Goal: Check status: Check status

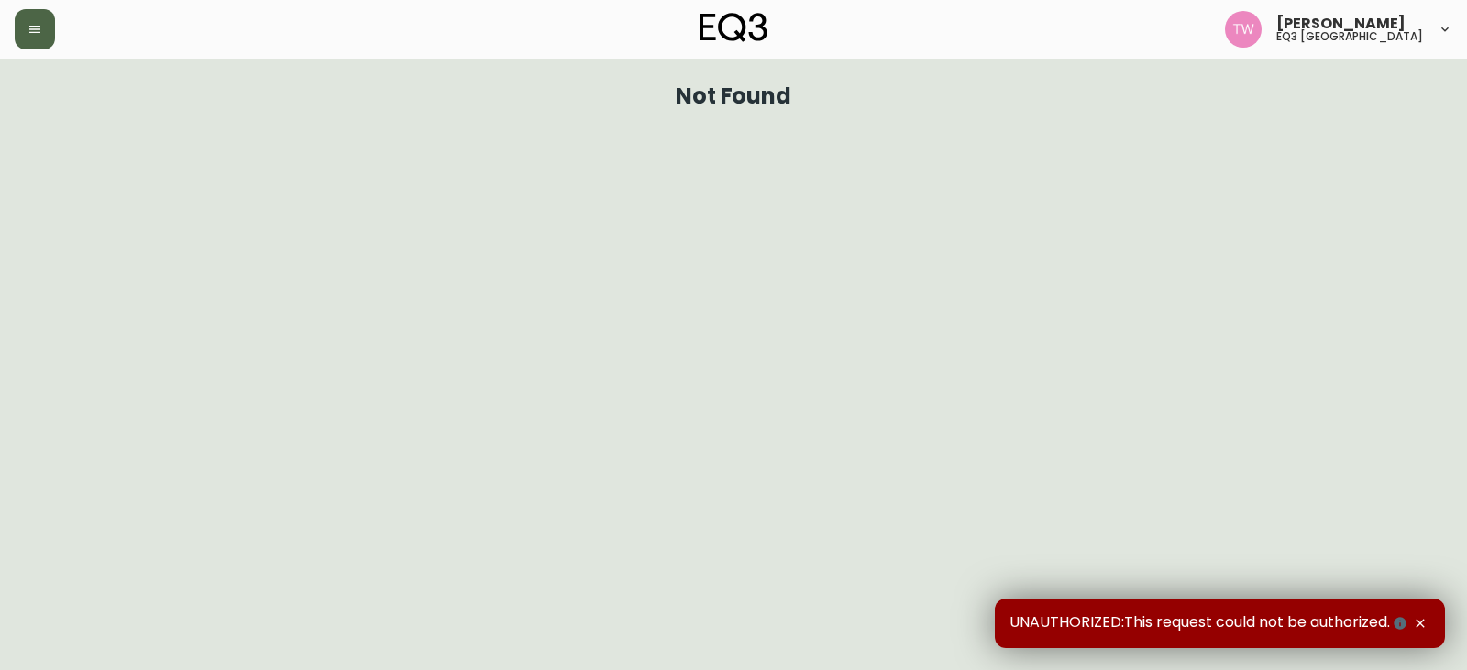
click at [50, 20] on button "button" at bounding box center [35, 29] width 40 height 40
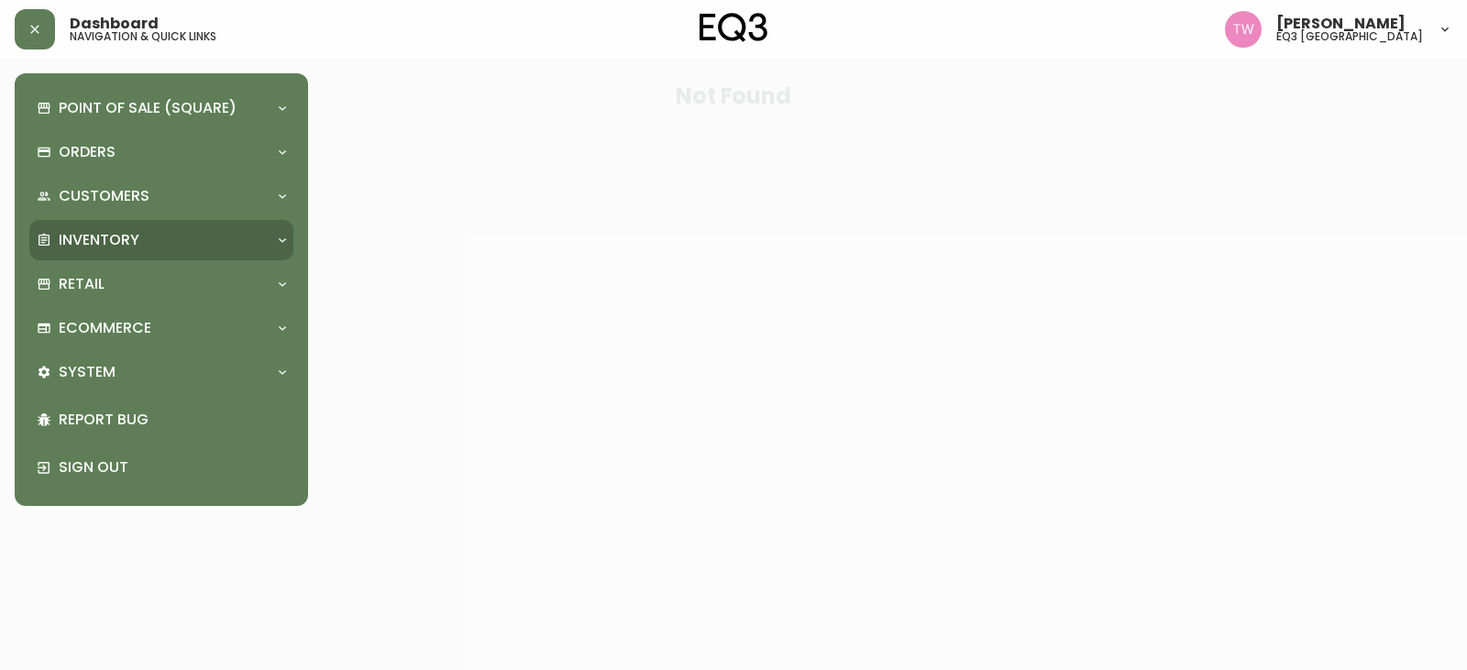
click at [109, 237] on p "Inventory" at bounding box center [99, 240] width 81 height 20
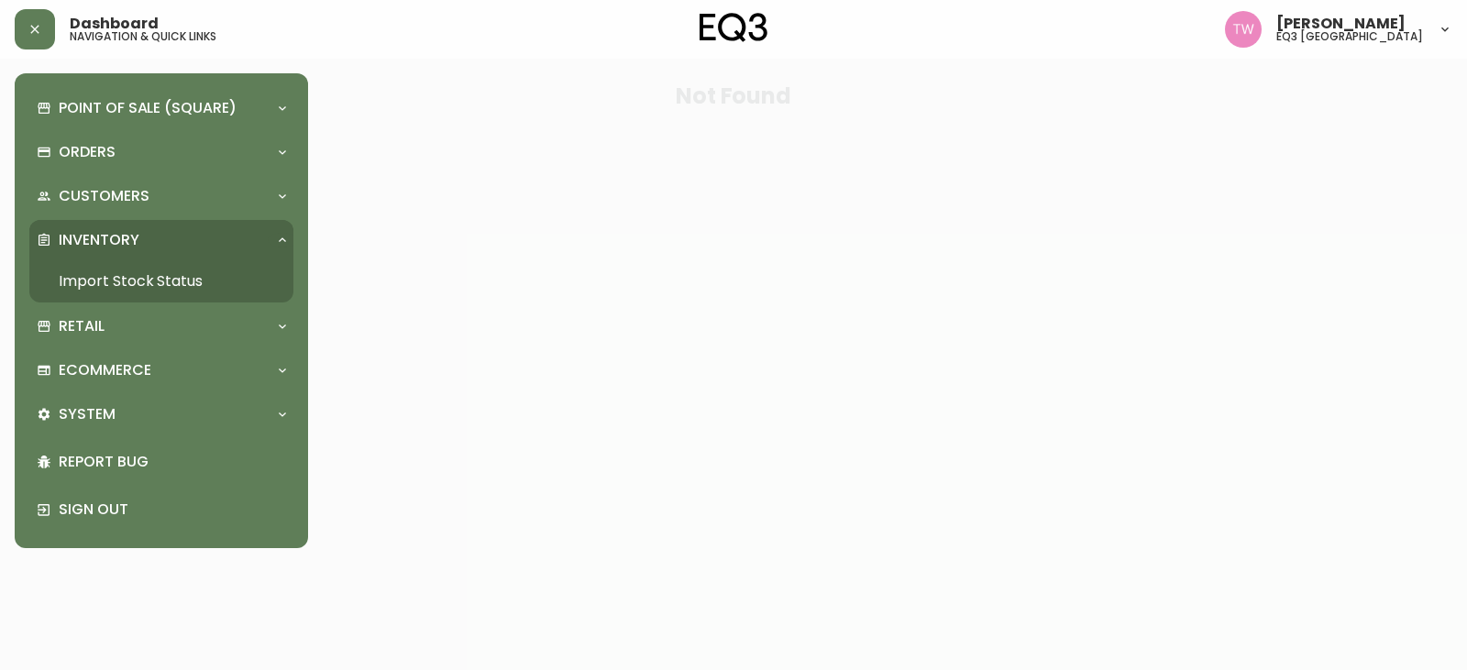
click at [105, 274] on link "Import Stock Status" at bounding box center [161, 281] width 264 height 42
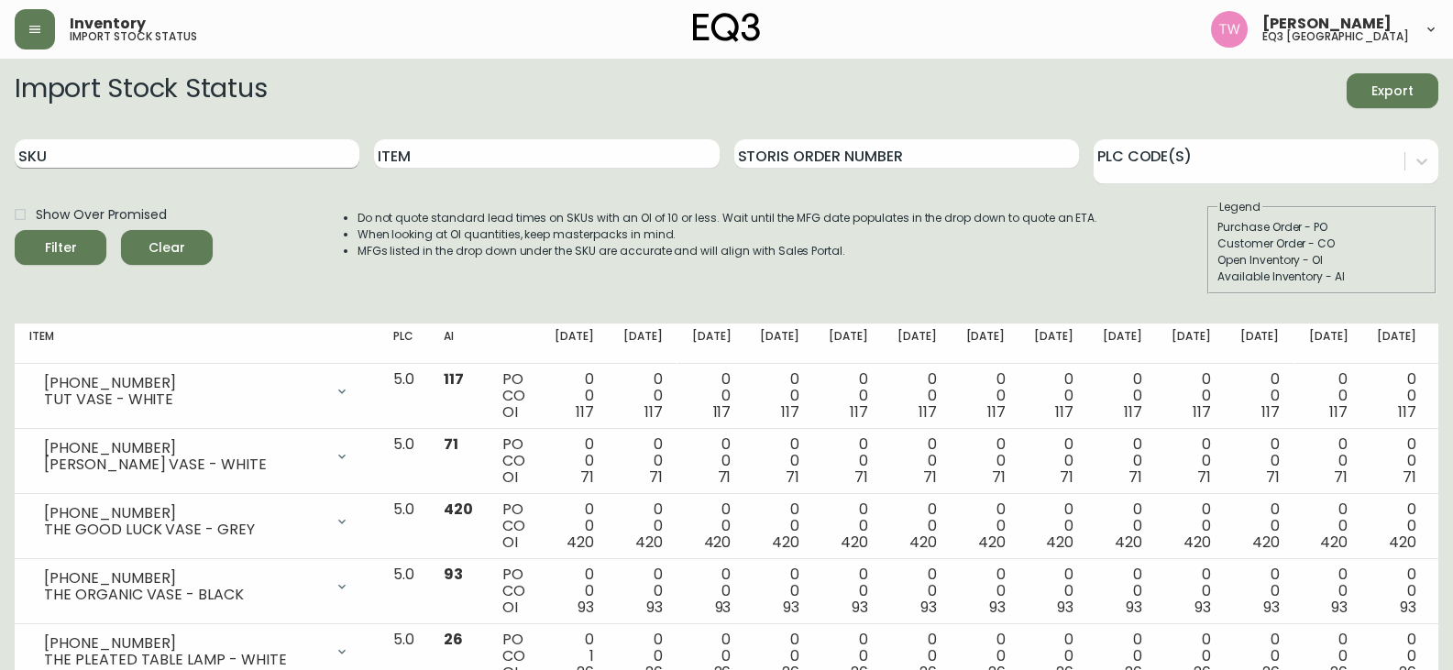
click at [72, 155] on input "SKU" at bounding box center [187, 153] width 345 height 29
type input "[PHONE_NUMBER]"
click at [15, 230] on button "Filter" at bounding box center [61, 247] width 92 height 35
